Goal: Task Accomplishment & Management: Manage account settings

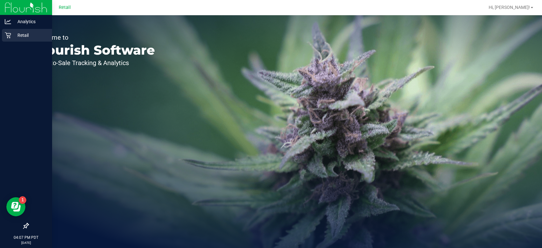
click at [12, 41] on div "Retail" at bounding box center [27, 35] width 50 height 13
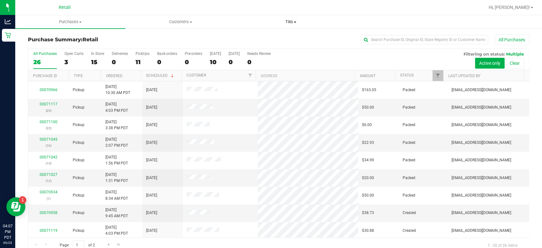
click at [305, 22] on span "Tills" at bounding box center [291, 22] width 110 height 6
click at [262, 39] on span "Manage tills" at bounding box center [257, 38] width 43 height 5
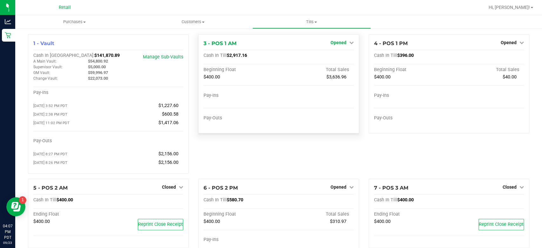
click at [340, 43] on span "Opened" at bounding box center [338, 42] width 16 height 5
click at [334, 57] on link "Close Till" at bounding box center [338, 55] width 17 height 5
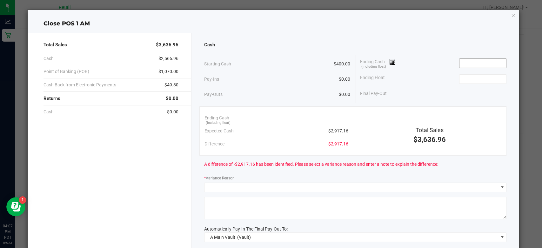
click at [469, 63] on input at bounding box center [482, 63] width 47 height 9
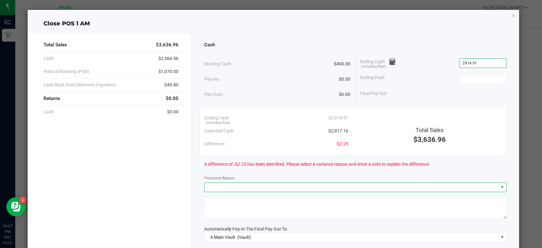
click at [499, 186] on span at bounding box center [501, 187] width 5 height 5
type input "$2,914.91"
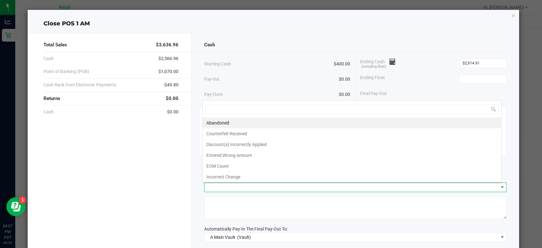
scroll to position [9, 299]
click at [230, 176] on li "Incorrect Change" at bounding box center [352, 176] width 298 height 11
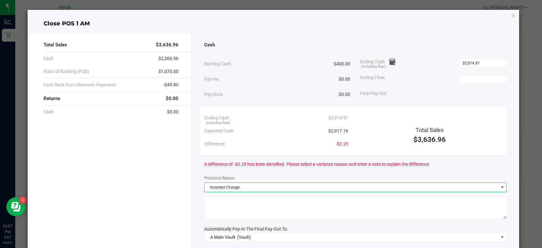
click at [300, 199] on textarea at bounding box center [355, 208] width 302 height 22
type textarea "end of shift"
click at [476, 79] on input at bounding box center [482, 79] width 47 height 9
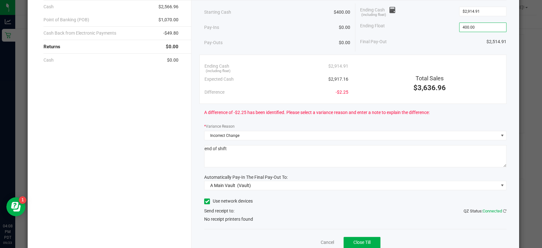
scroll to position [77, 0]
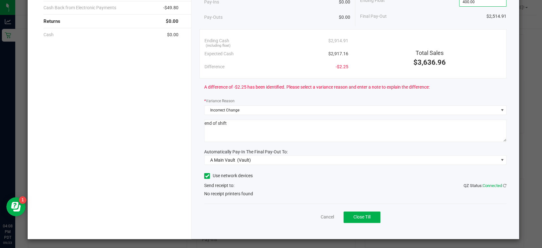
click at [205, 176] on icon at bounding box center [207, 176] width 4 height 0
click at [0, 0] on input "Use network devices" at bounding box center [0, 0] width 0 height 0
type input "$400.00"
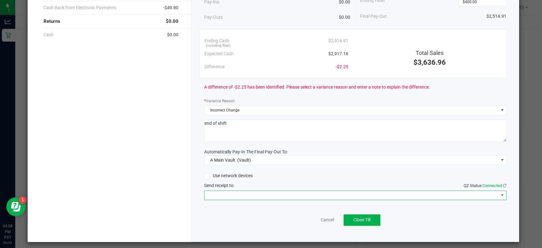
click at [499, 195] on span at bounding box center [501, 195] width 5 height 5
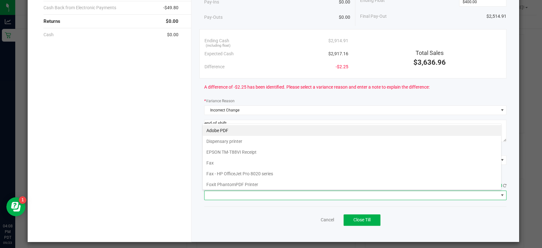
scroll to position [9, 299]
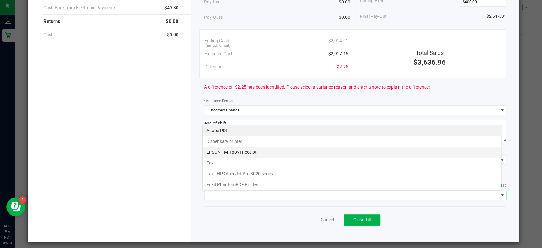
click at [248, 151] on Receipt "EPSON TM-T88VI Receipt" at bounding box center [352, 152] width 298 height 11
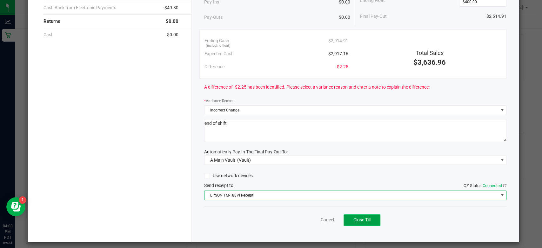
click at [354, 219] on span "Close Till" at bounding box center [361, 219] width 17 height 5
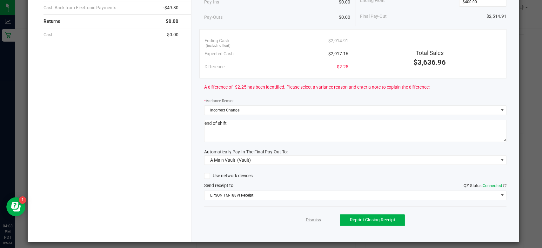
click at [305, 220] on link "Dismiss" at bounding box center [312, 220] width 15 height 7
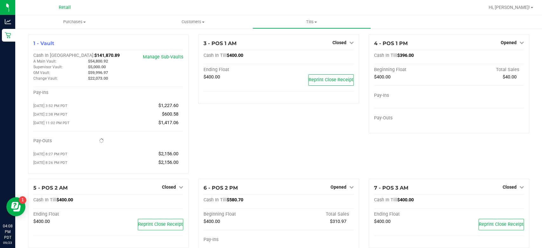
click at [530, 6] on span "Hi, [PERSON_NAME]!" at bounding box center [509, 7] width 41 height 5
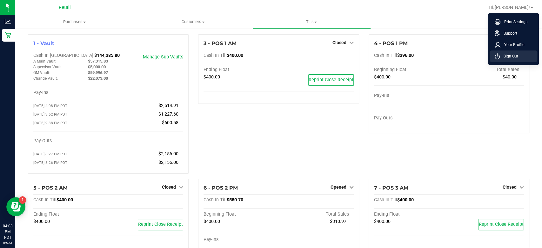
click at [514, 56] on span "Sign Out" at bounding box center [509, 56] width 18 height 6
